Goal: Find specific page/section: Find specific page/section

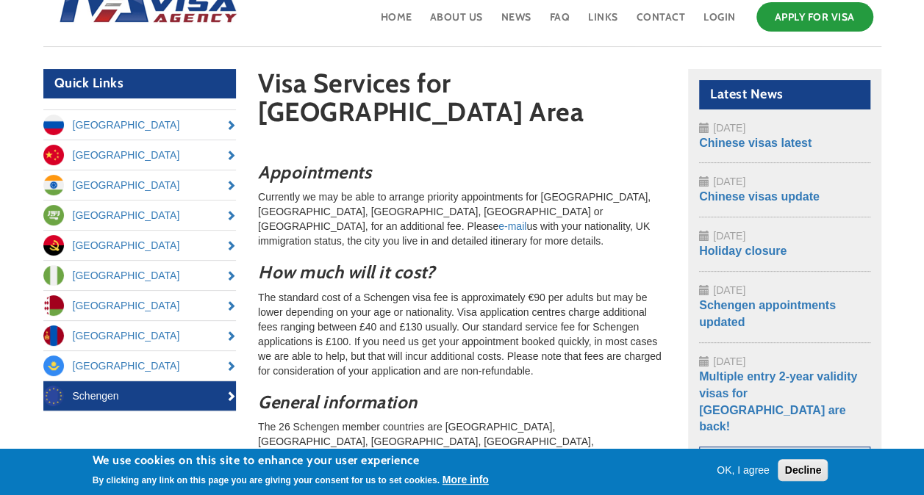
scroll to position [78, 0]
click at [670, 20] on link "Contact" at bounding box center [661, 23] width 52 height 48
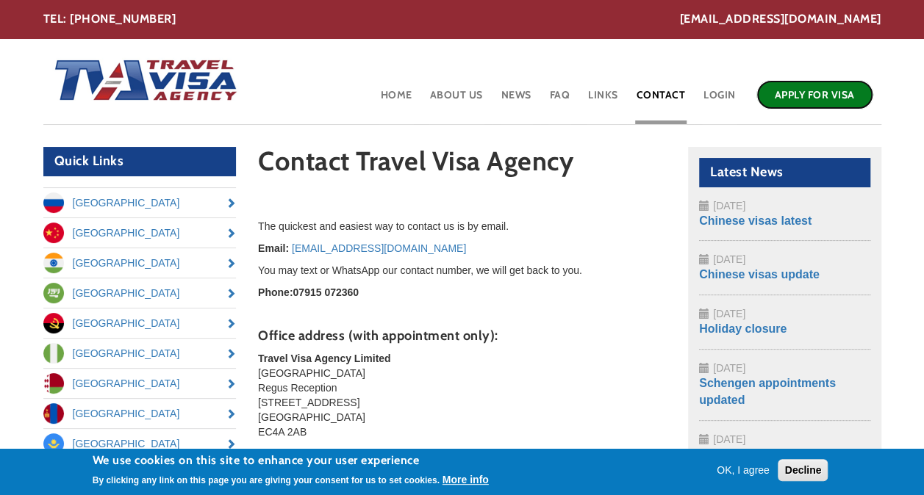
click at [795, 109] on link "Apply for Visa" at bounding box center [814, 94] width 117 height 29
click at [819, 97] on link "Apply for Visa" at bounding box center [814, 94] width 117 height 29
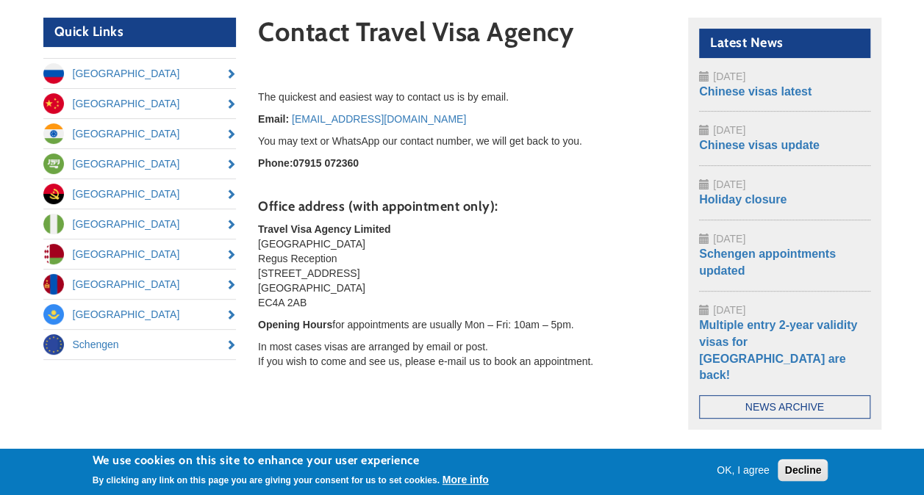
scroll to position [129, 0]
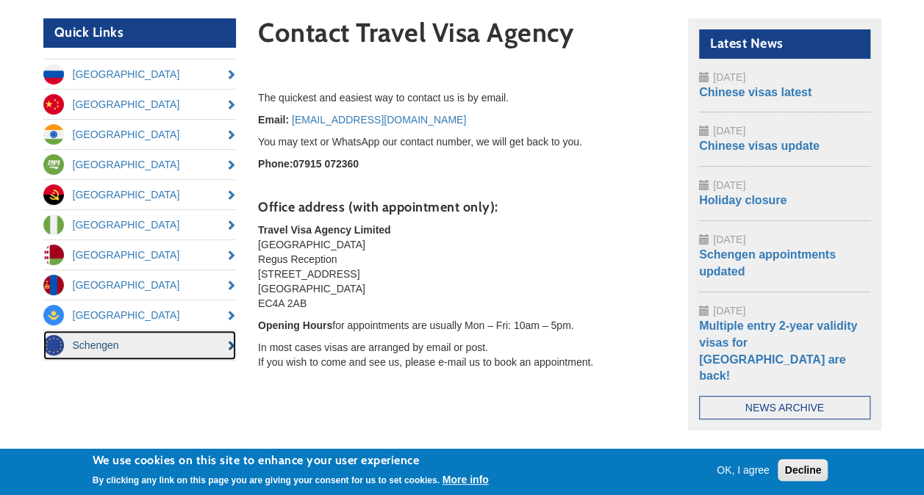
click at [74, 351] on link "Schengen" at bounding box center [139, 345] width 193 height 29
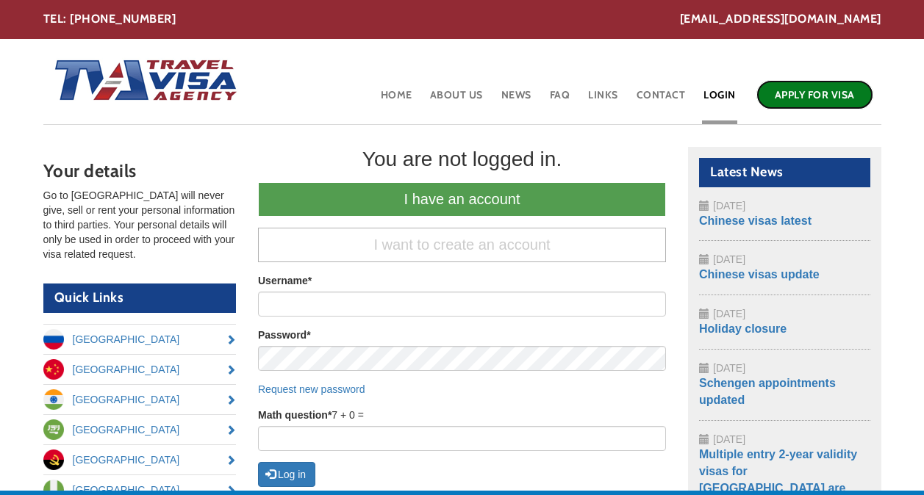
click at [817, 96] on link "Apply for Visa" at bounding box center [814, 94] width 117 height 29
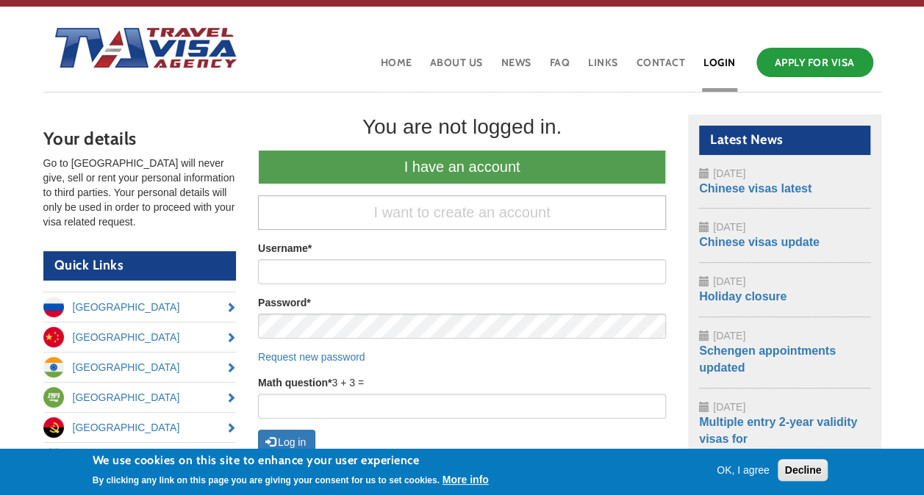
scroll to position [29, 0]
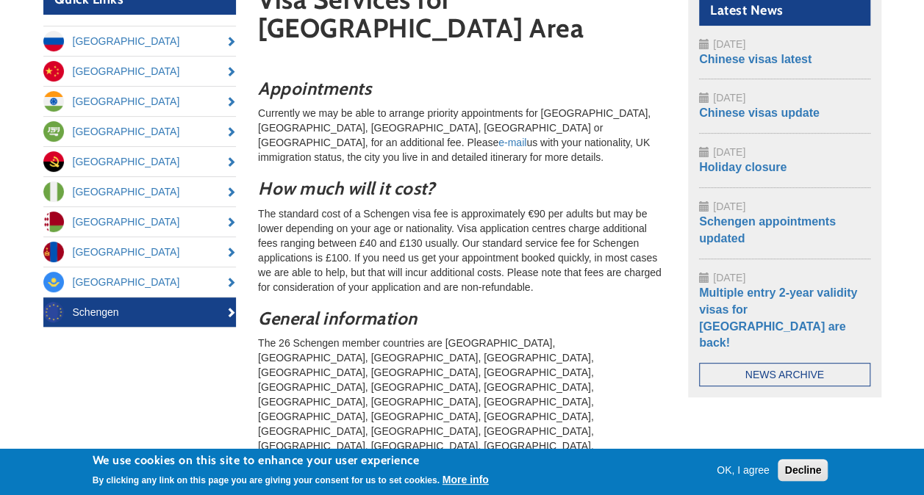
scroll to position [157, 0]
